Goal: Information Seeking & Learning: Learn about a topic

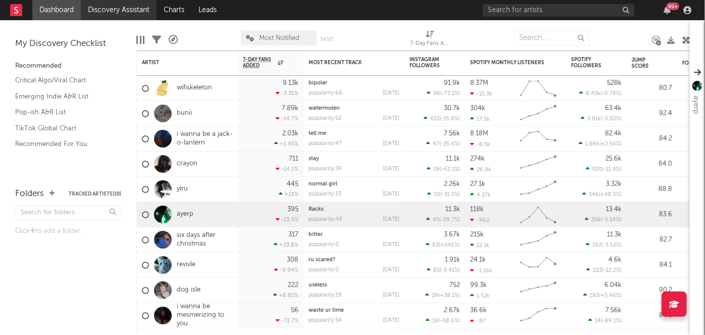
click at [102, 11] on link "Discovery Assistant" at bounding box center [119, 10] width 76 height 20
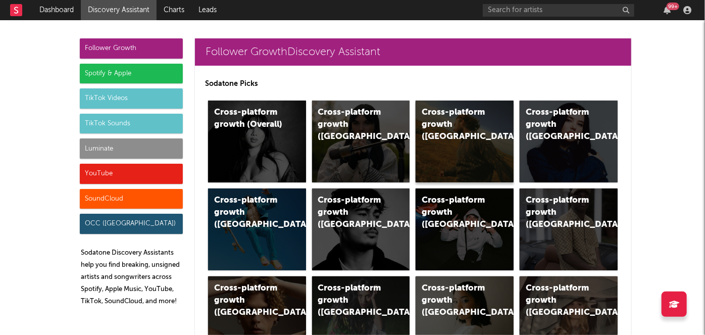
click at [442, 136] on div "Cross-platform growth (US)" at bounding box center [465, 142] width 98 height 82
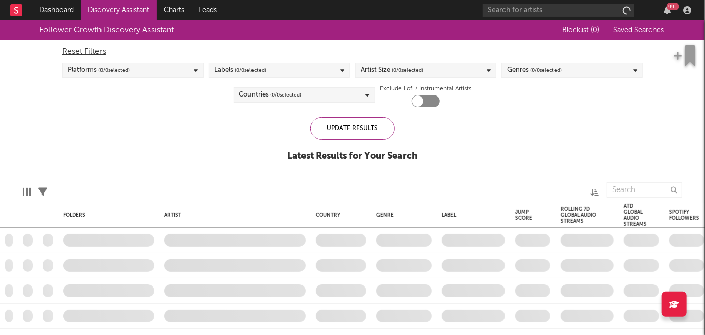
checkbox input "true"
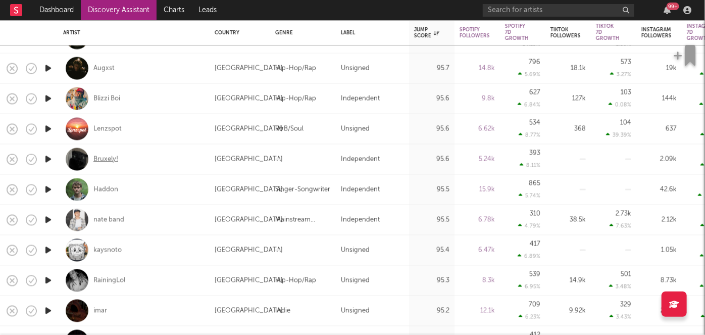
click at [105, 159] on div "Bruxely!" at bounding box center [105, 159] width 25 height 9
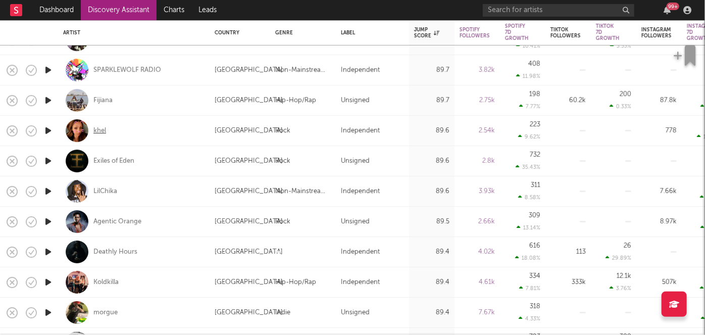
click at [103, 131] on div "khel" at bounding box center [99, 130] width 13 height 9
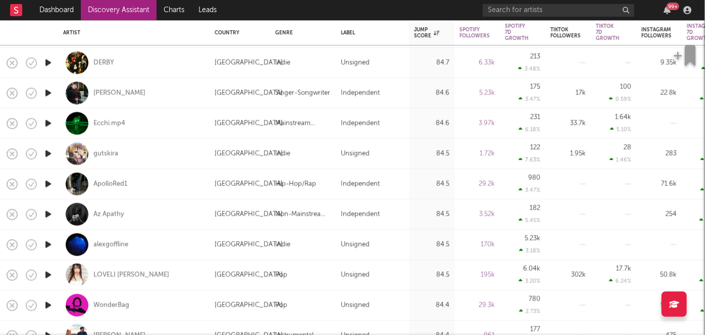
click at [118, 178] on div "ApolloRed1" at bounding box center [133, 184] width 141 height 30
select select "1w"
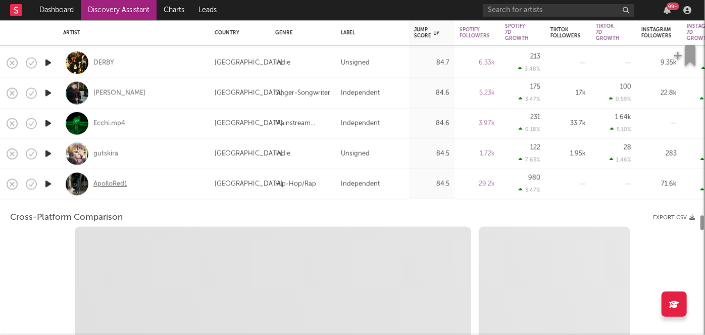
select select "6m"
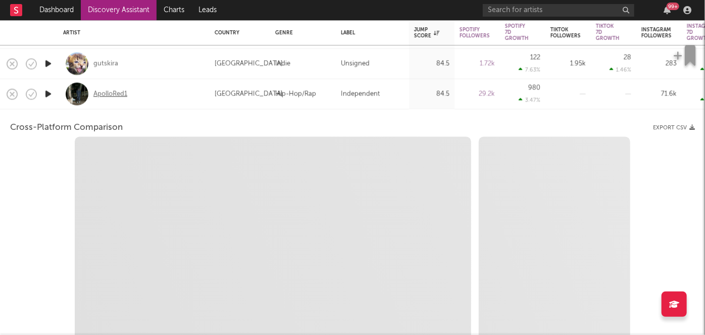
click at [107, 93] on div "ApolloRed1" at bounding box center [110, 93] width 34 height 9
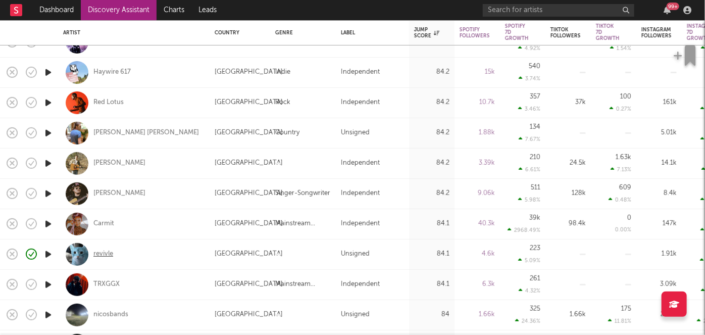
click at [110, 256] on div "revivle" at bounding box center [103, 254] width 20 height 9
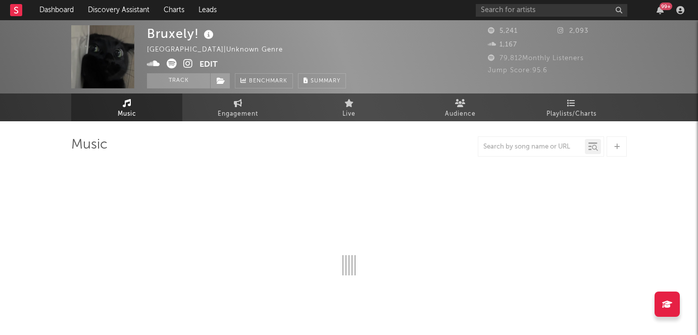
scroll to position [16, 0]
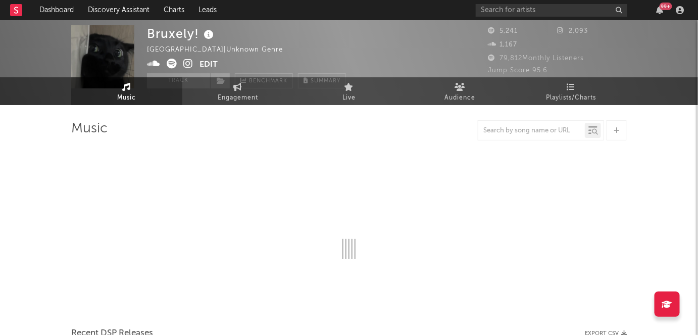
select select "1w"
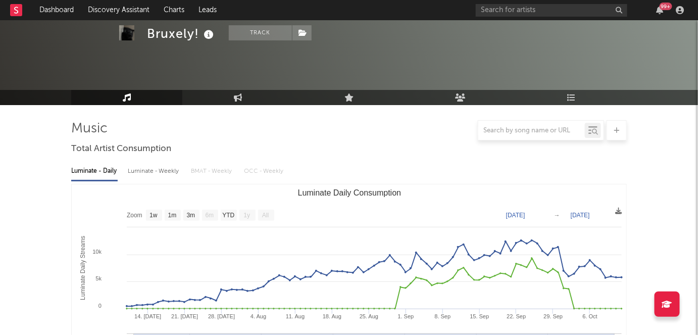
scroll to position [97, 0]
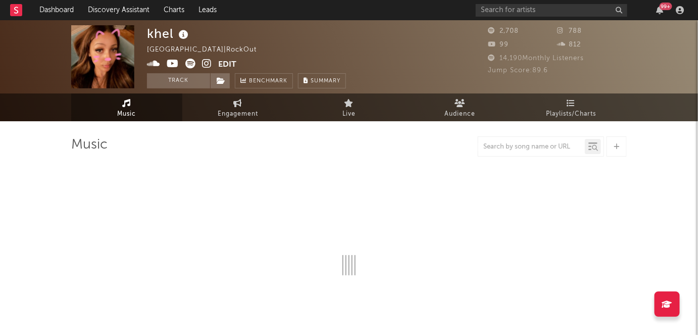
select select "1w"
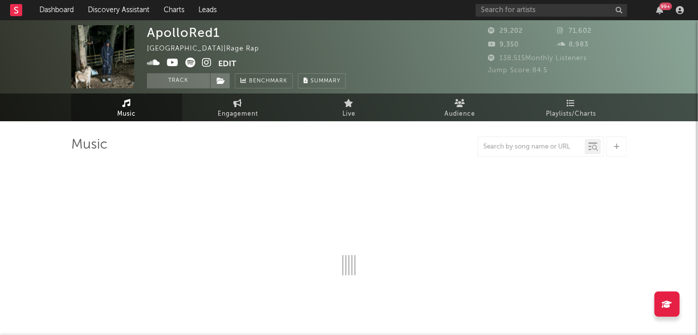
select select "6m"
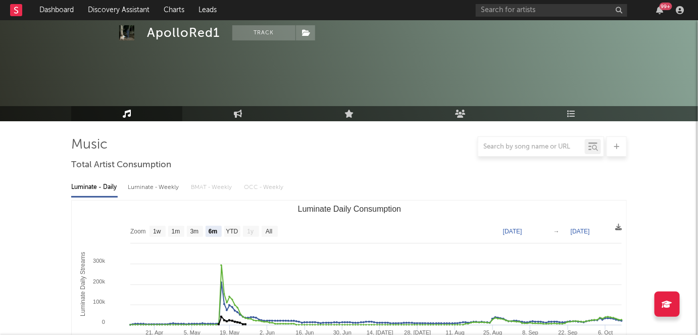
scroll to position [133, 0]
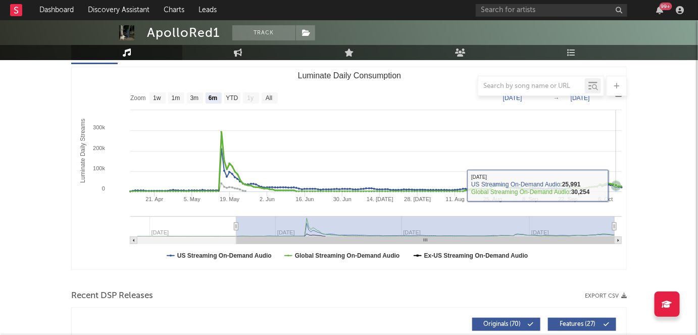
click at [616, 184] on icon "Luminate Daily Consumption" at bounding box center [616, 185] width 4 height 4
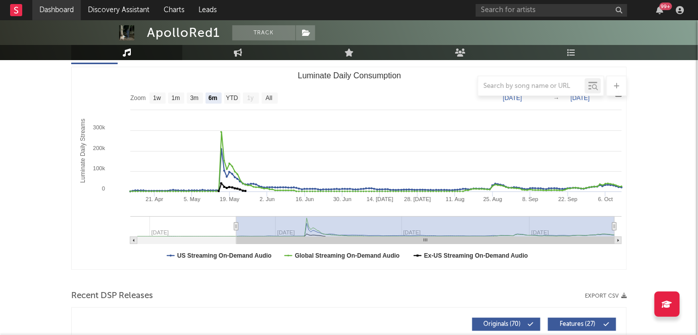
click at [37, 9] on link "Dashboard" at bounding box center [56, 10] width 49 height 20
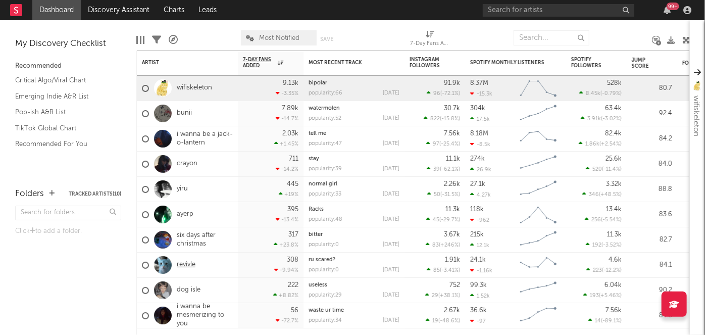
click at [182, 266] on link "revivle" at bounding box center [186, 265] width 19 height 9
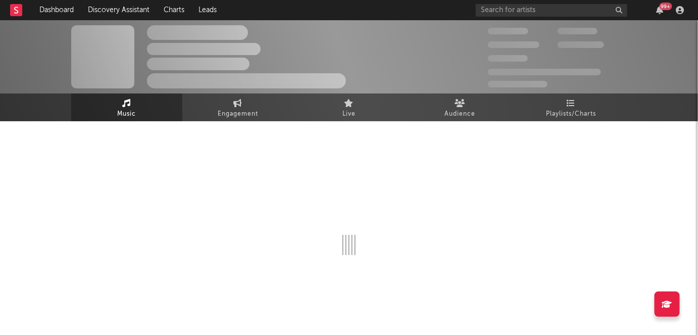
select select "6m"
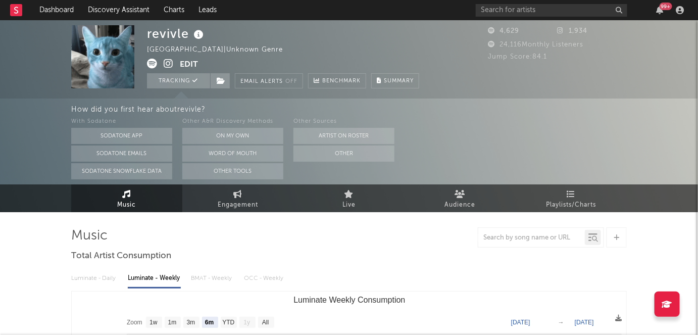
click at [685, 8] on div at bounding box center [680, 10] width 15 height 8
click at [53, 10] on link "Dashboard" at bounding box center [56, 10] width 49 height 20
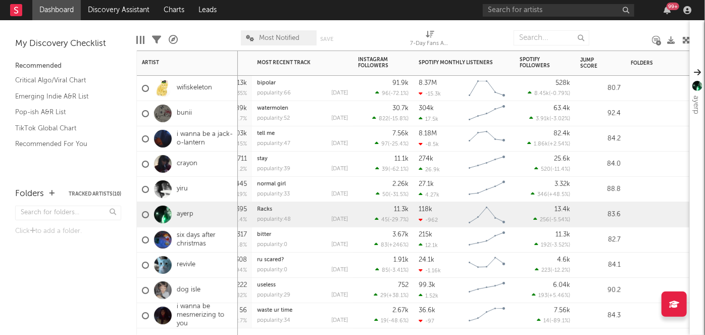
click at [556, 262] on div "4.6k 223 ( -12.2 % )" at bounding box center [545, 265] width 51 height 25
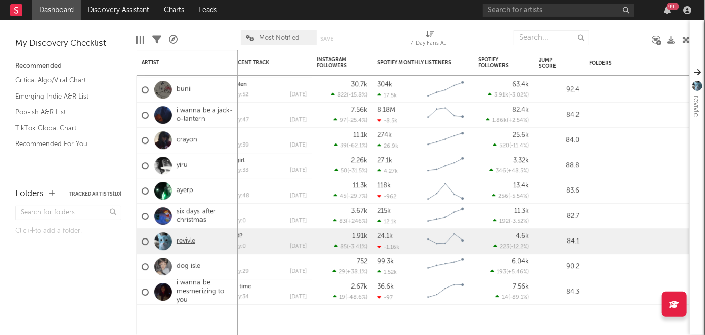
click at [186, 243] on link "revivle" at bounding box center [186, 241] width 19 height 9
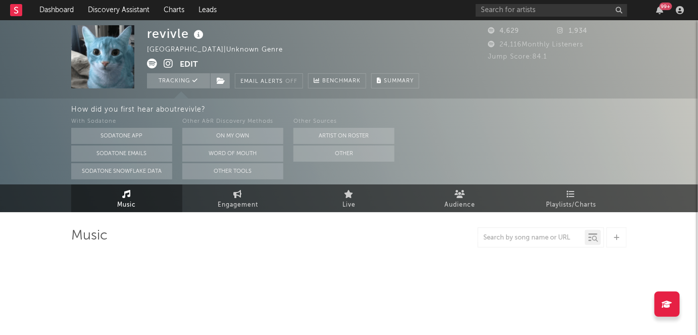
select select "6m"
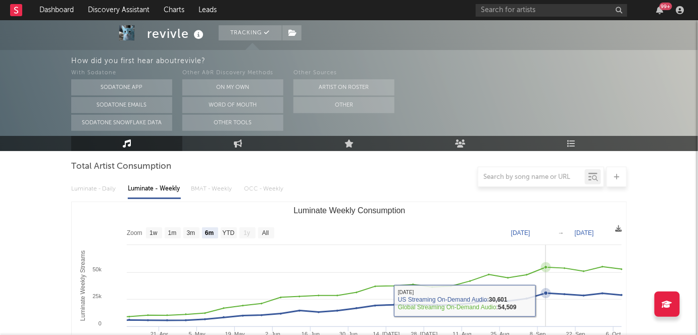
scroll to position [88, 0]
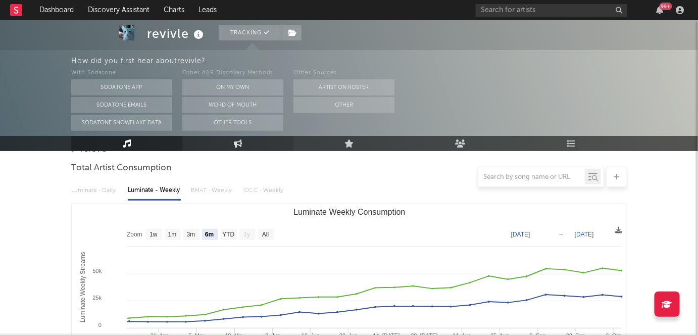
click at [258, 137] on link "Engagement" at bounding box center [237, 143] width 111 height 15
select select "1w"
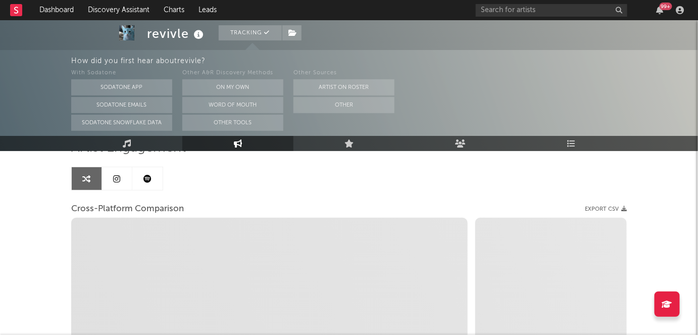
click at [117, 175] on icon at bounding box center [117, 179] width 7 height 8
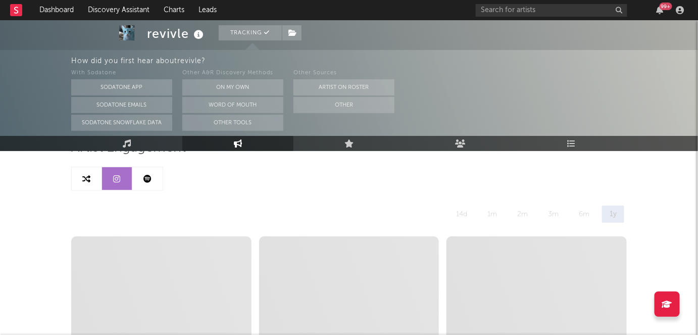
select select "6m"
click at [158, 180] on link at bounding box center [147, 178] width 30 height 23
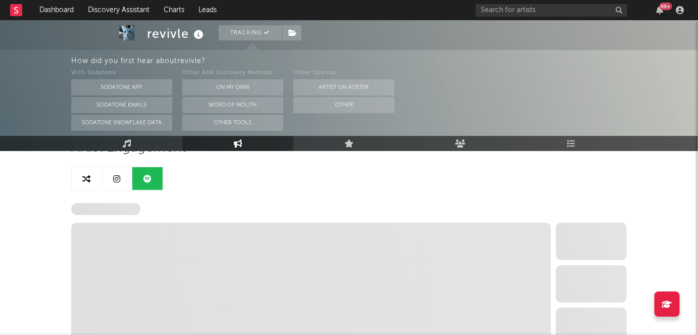
select select "6m"
select select "1w"
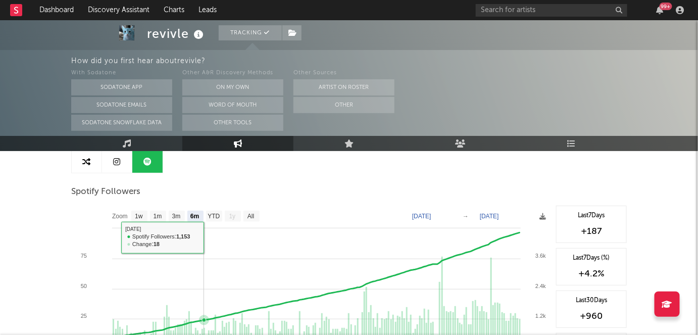
scroll to position [68, 0]
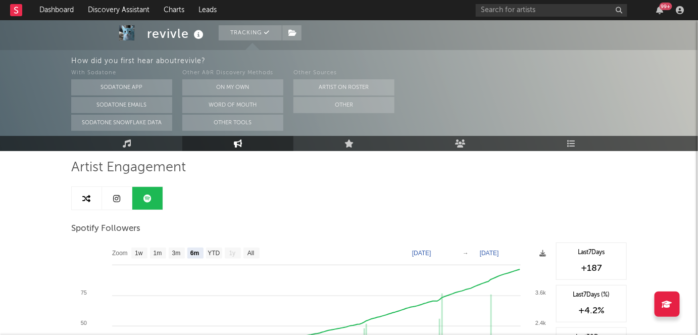
click at [128, 201] on link at bounding box center [117, 198] width 30 height 23
select select "6m"
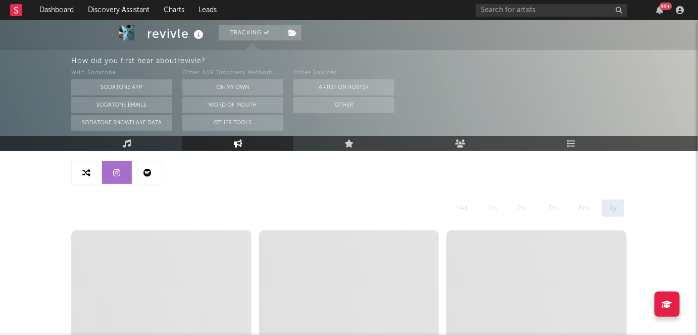
scroll to position [95, 0]
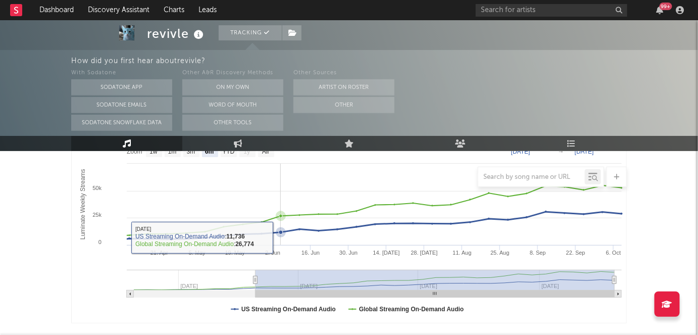
scroll to position [120, 0]
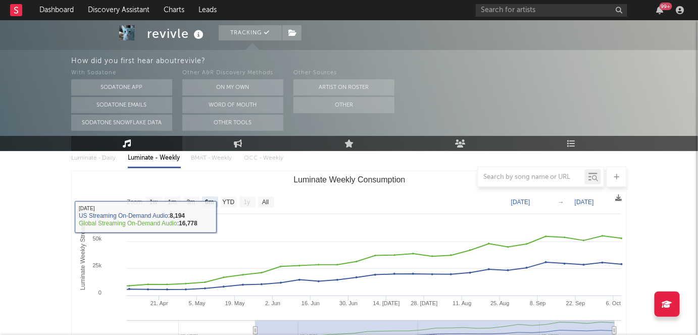
click at [103, 158] on div "Luminate - Daily Luminate - Weekly BMAT - Weekly OCC - Weekly" at bounding box center [349, 158] width 556 height 17
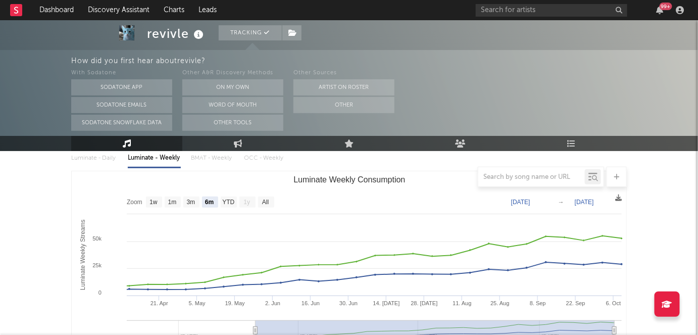
click at [105, 157] on div "Luminate - Daily Luminate - Weekly BMAT - Weekly OCC - Weekly" at bounding box center [349, 158] width 556 height 17
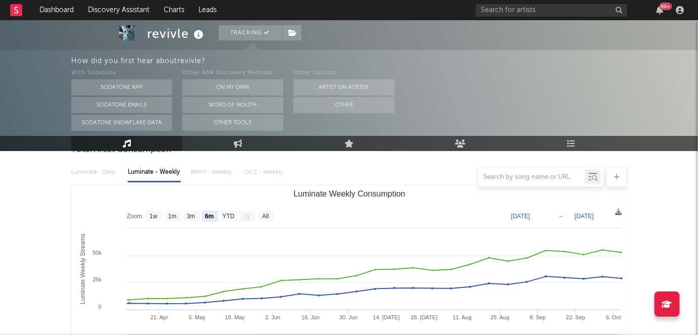
click at [101, 177] on div at bounding box center [349, 177] width 556 height 20
click at [194, 217] on text "3m" at bounding box center [191, 216] width 9 height 7
select select "3m"
type input "2025-07-09"
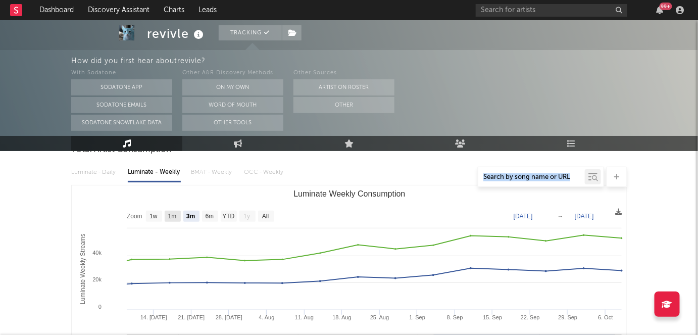
click at [176, 216] on text "1m" at bounding box center [172, 216] width 9 height 7
select select "1m"
type input "2025-09-09"
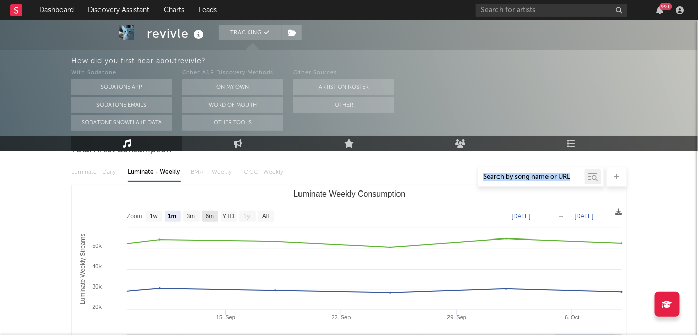
click at [216, 218] on rect "Luminate Weekly Consumption" at bounding box center [210, 216] width 16 height 11
select select "6m"
type input "2025-04-09"
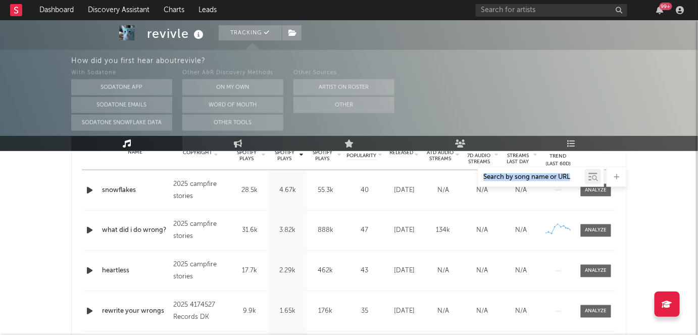
scroll to position [428, 0]
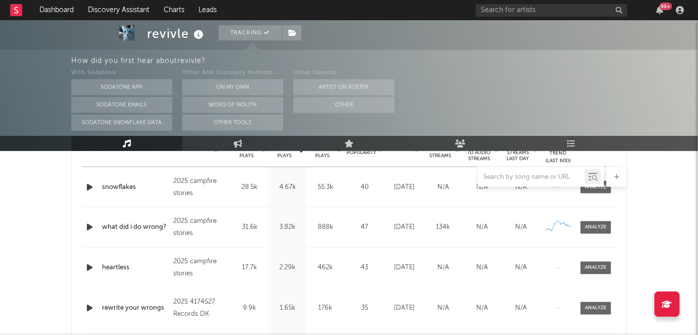
drag, startPoint x: 648, startPoint y: 255, endPoint x: 665, endPoint y: 15, distance: 240.6
click at [665, 15] on div "99 +" at bounding box center [582, 10] width 212 height 20
click at [663, 15] on div "99 +" at bounding box center [582, 10] width 212 height 20
click at [661, 10] on icon "button" at bounding box center [660, 10] width 7 height 8
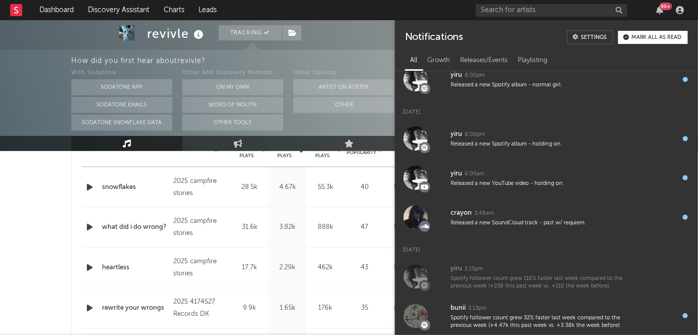
scroll to position [1071, 0]
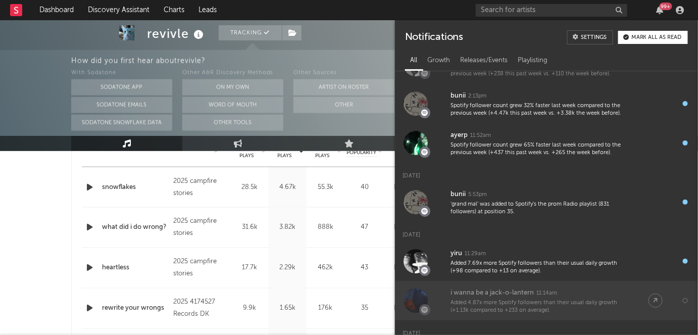
click at [412, 297] on div at bounding box center [416, 301] width 24 height 24
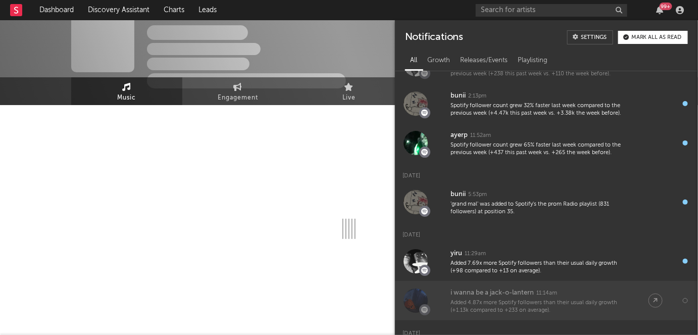
scroll to position [16, 0]
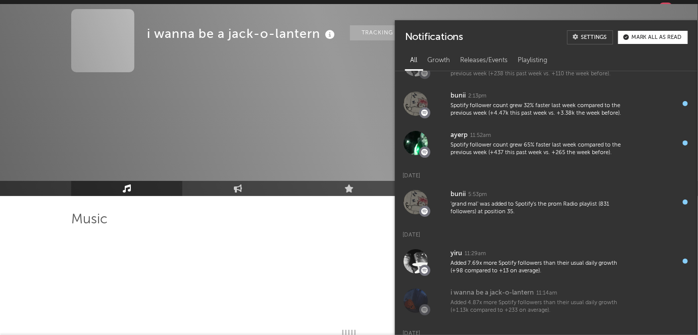
click at [209, 121] on div "i wanna be a jack-o-lantern Tracking Unknown Location | Alternative Edit Tracki…" at bounding box center [349, 100] width 698 height 192
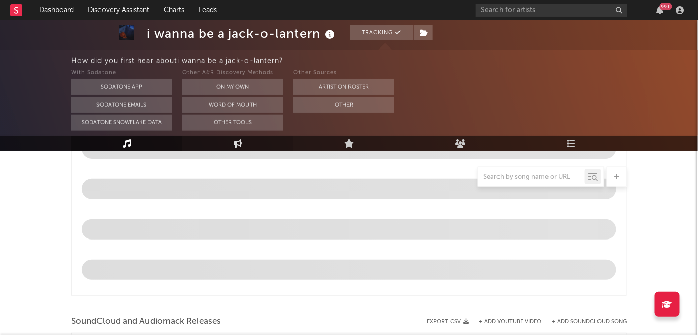
scroll to position [508, 0]
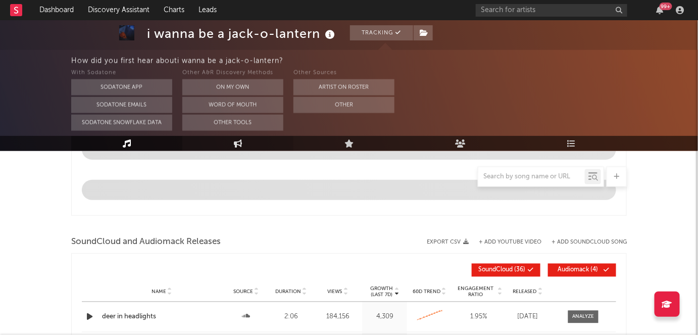
select select "6m"
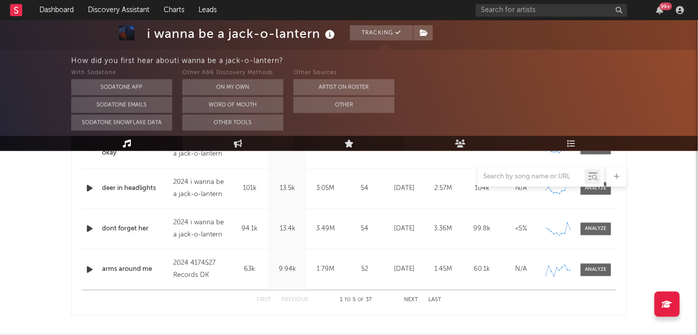
click at [351, 145] on icon at bounding box center [350, 143] width 10 height 8
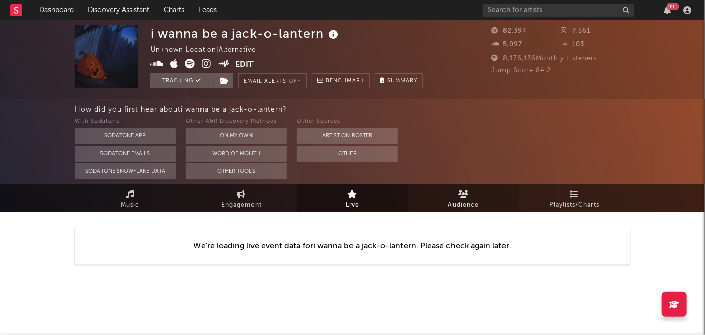
click at [479, 193] on link "Audience" at bounding box center [463, 198] width 111 height 28
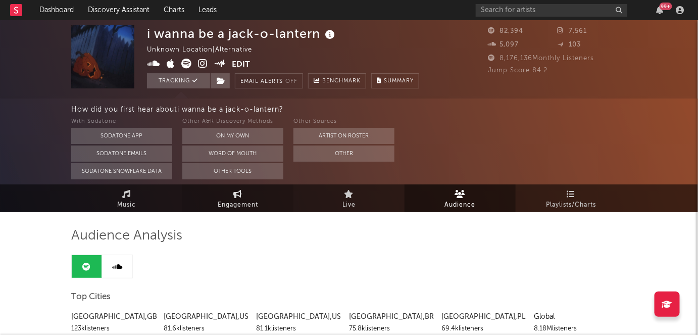
click at [249, 202] on span "Engagement" at bounding box center [238, 205] width 40 height 12
select select "1w"
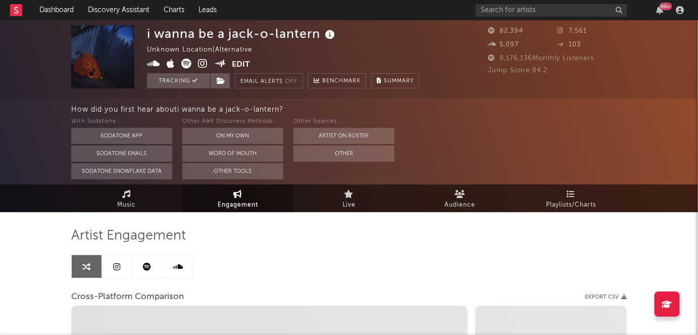
scroll to position [69, 0]
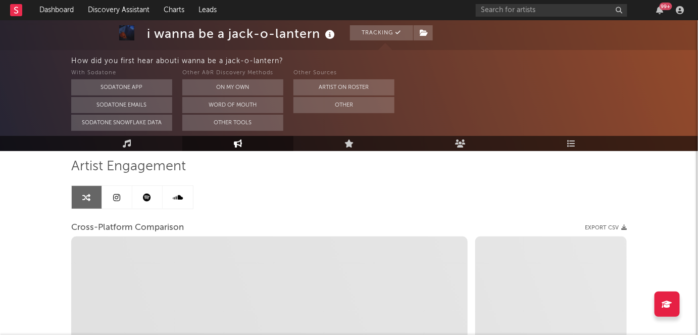
click at [120, 199] on icon at bounding box center [117, 198] width 7 height 8
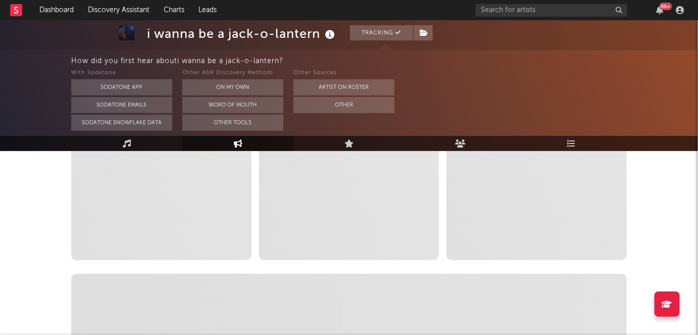
select select "6m"
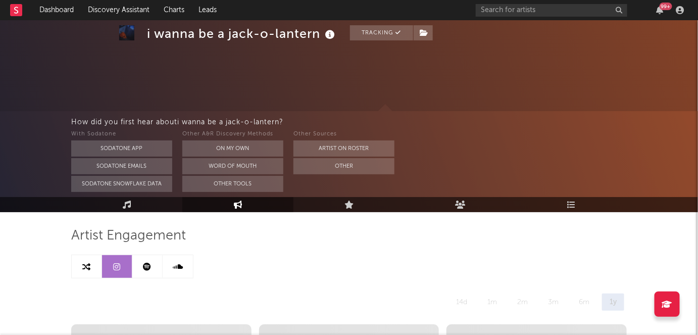
scroll to position [163, 0]
select select "6m"
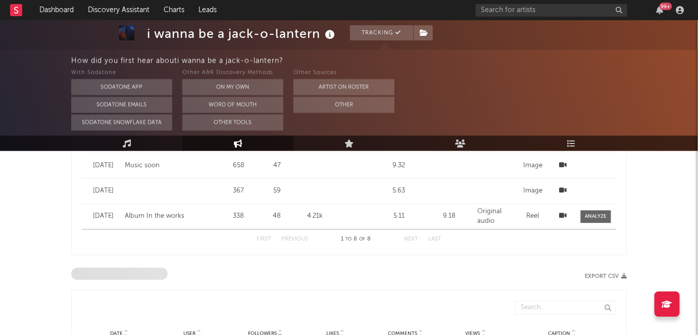
scroll to position [752, 0]
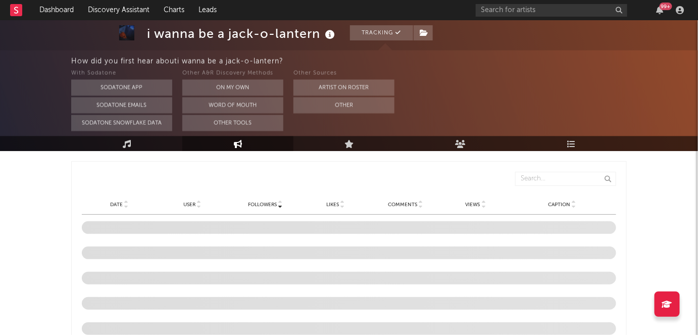
click at [668, 4] on div "99 +" at bounding box center [666, 7] width 13 height 8
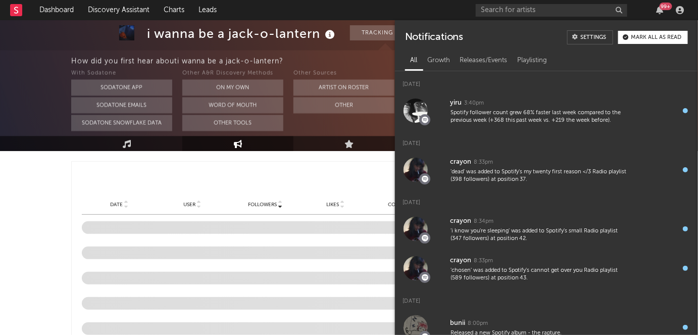
click at [686, 9] on div at bounding box center [680, 10] width 15 height 8
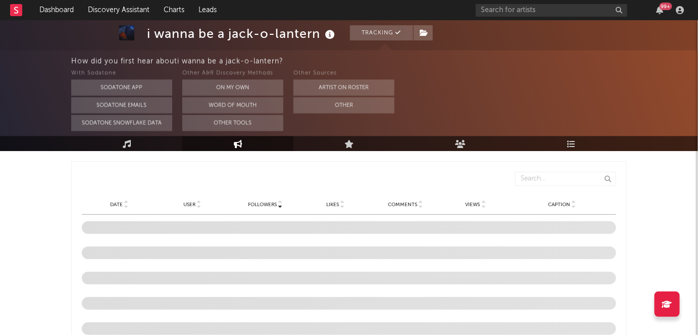
click at [119, 132] on div "How did you first hear about i wanna be a jack-o-lantern ? With Sodatone Sodato…" at bounding box center [384, 93] width 627 height 86
click at [119, 141] on link "Music" at bounding box center [126, 143] width 111 height 15
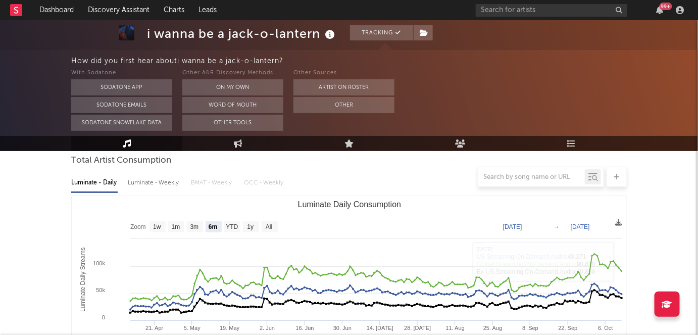
scroll to position [95, 0]
click at [232, 227] on text "YTD" at bounding box center [232, 227] width 12 height 7
select select "YTD"
type input "2025-01-01"
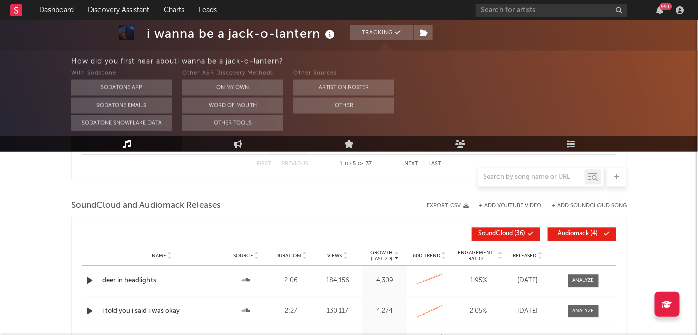
scroll to position [827, 0]
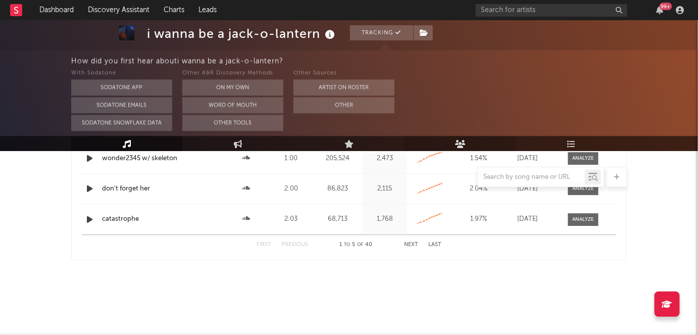
click at [442, 146] on link "Audience" at bounding box center [460, 143] width 111 height 15
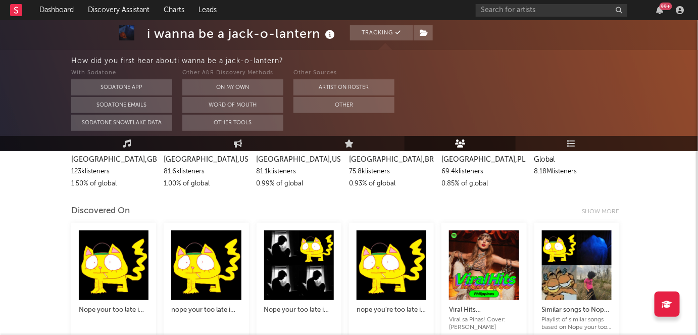
scroll to position [216, 0]
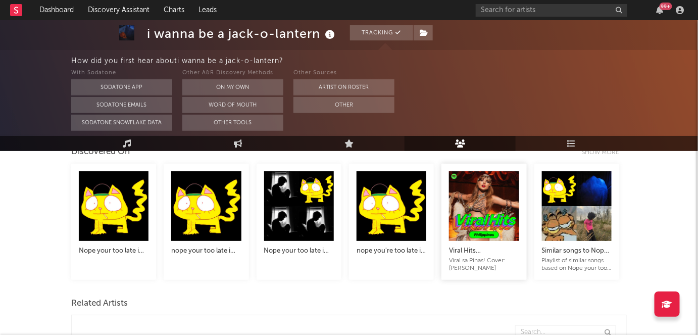
click at [485, 224] on div at bounding box center [484, 206] width 70 height 70
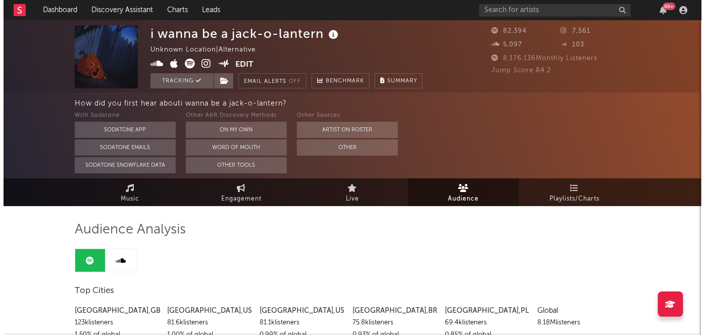
scroll to position [0, 0]
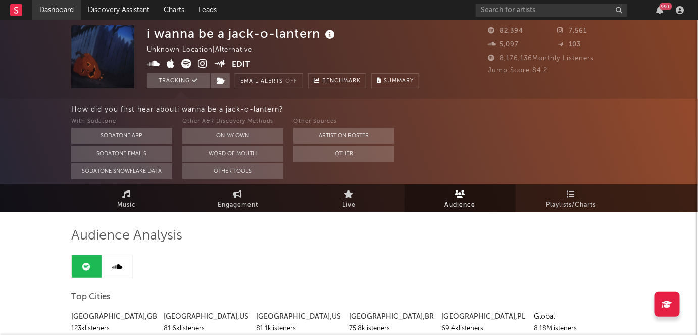
click at [62, 13] on link "Dashboard" at bounding box center [56, 10] width 49 height 20
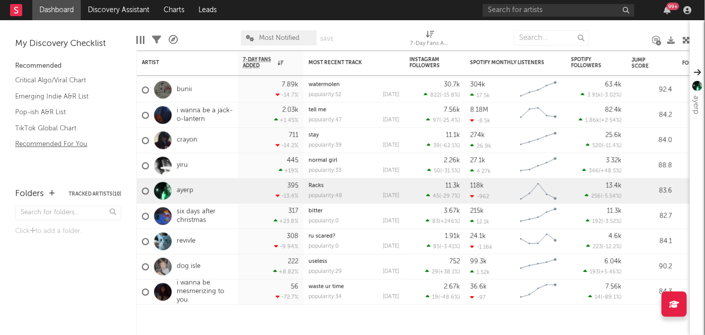
click at [67, 142] on link "Recommended For You" at bounding box center [63, 143] width 96 height 11
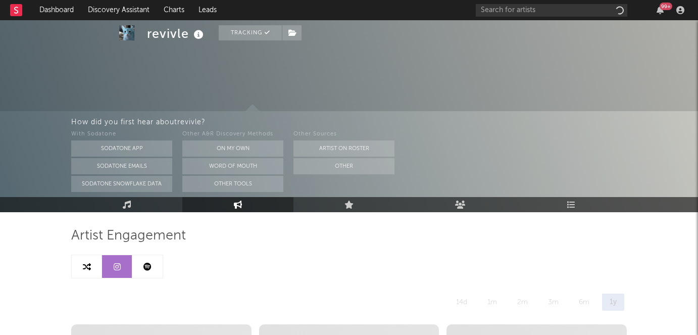
select select "6m"
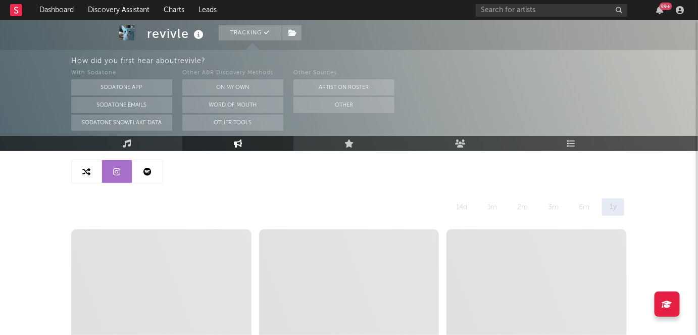
scroll to position [95, 0]
click at [93, 167] on link at bounding box center [87, 171] width 30 height 23
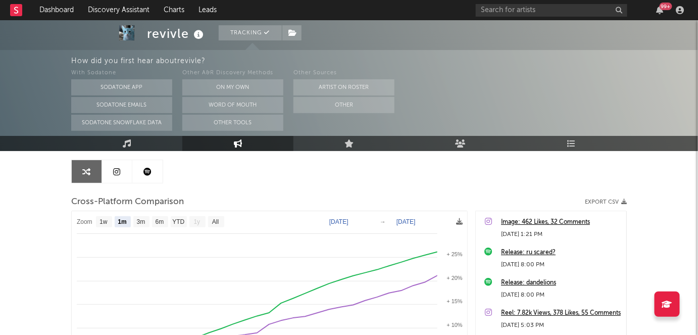
select select "1m"
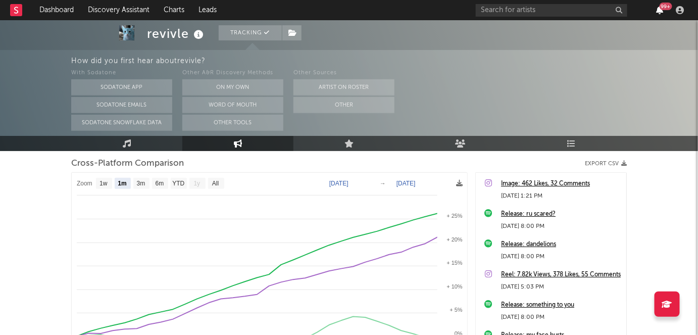
click at [659, 7] on icon "button" at bounding box center [660, 10] width 7 height 8
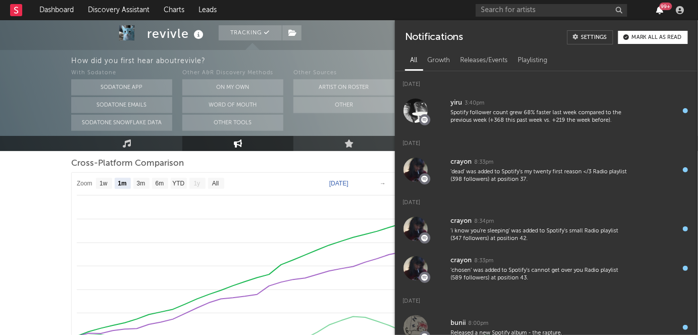
click at [659, 7] on icon "button" at bounding box center [660, 10] width 7 height 8
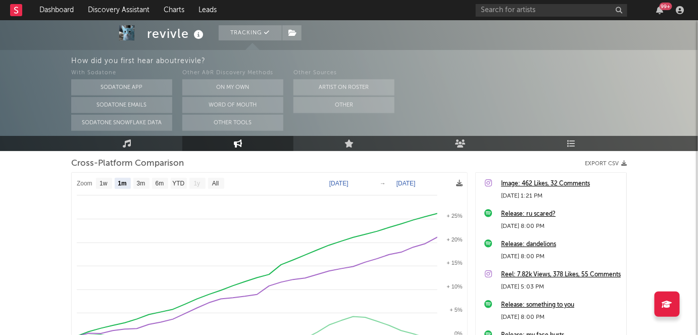
click at [197, 37] on icon at bounding box center [199, 35] width 15 height 14
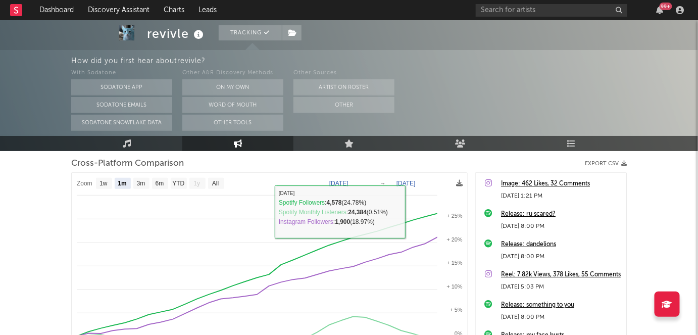
click at [423, 170] on div "Cross-Platform Comparison Export CSV" at bounding box center [349, 163] width 556 height 17
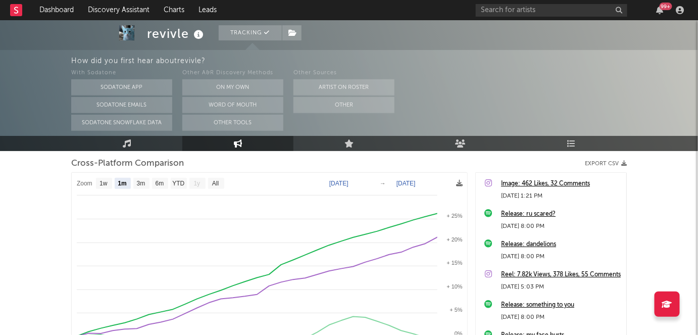
click at [667, 8] on div "99 +" at bounding box center [666, 7] width 13 height 8
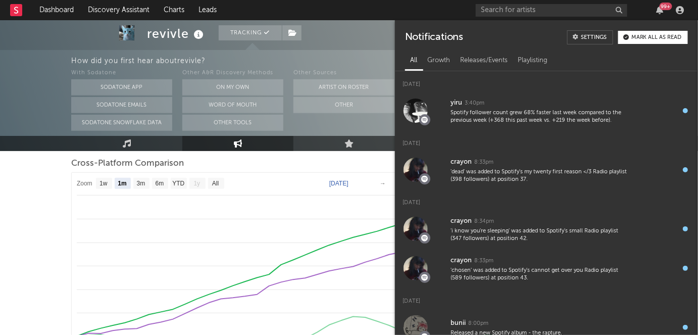
click at [667, 8] on div "99 +" at bounding box center [666, 7] width 13 height 8
